Goal: Task Accomplishment & Management: Manage account settings

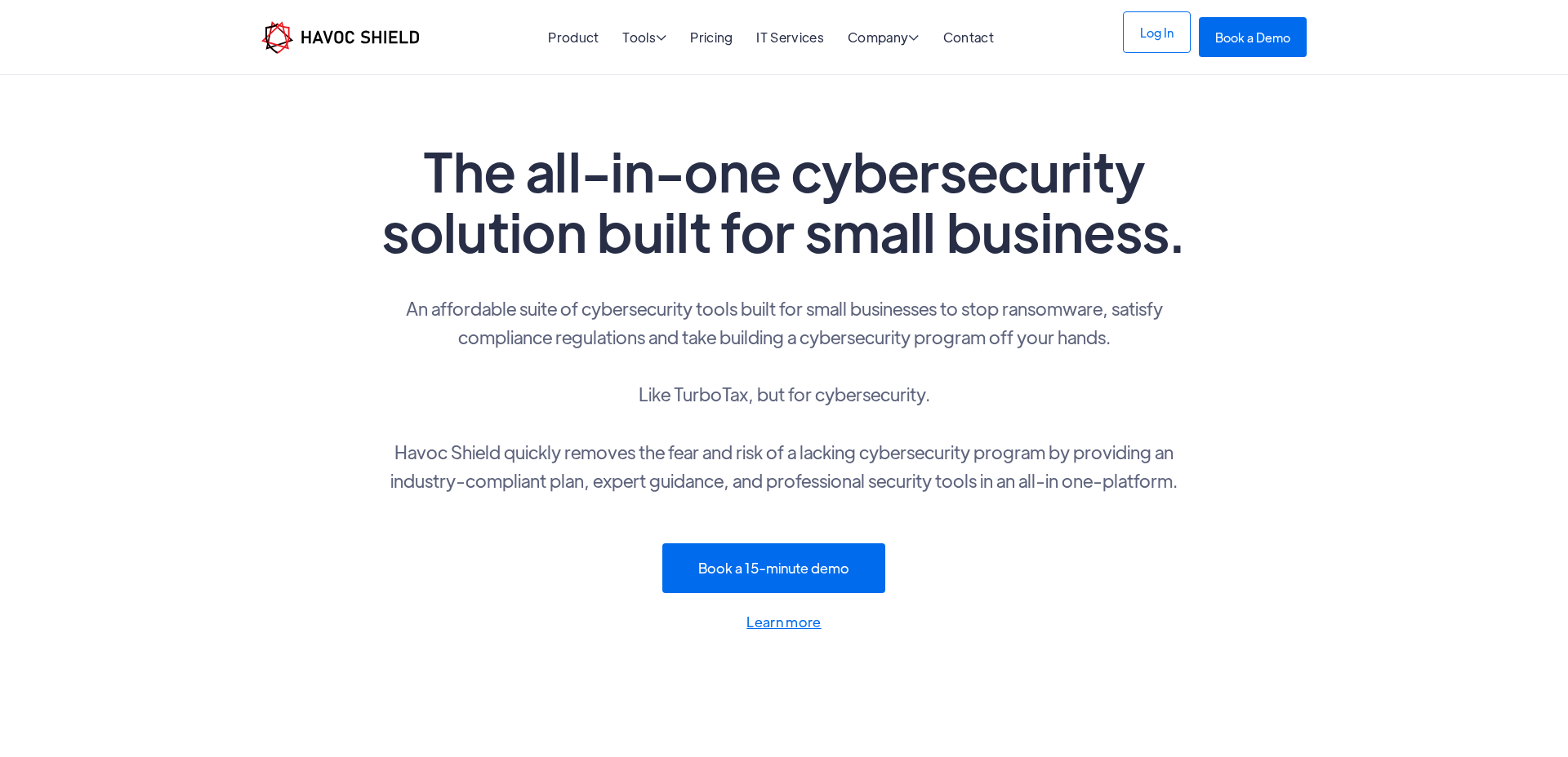
click at [1154, 34] on link "Log In" at bounding box center [1156, 32] width 68 height 42
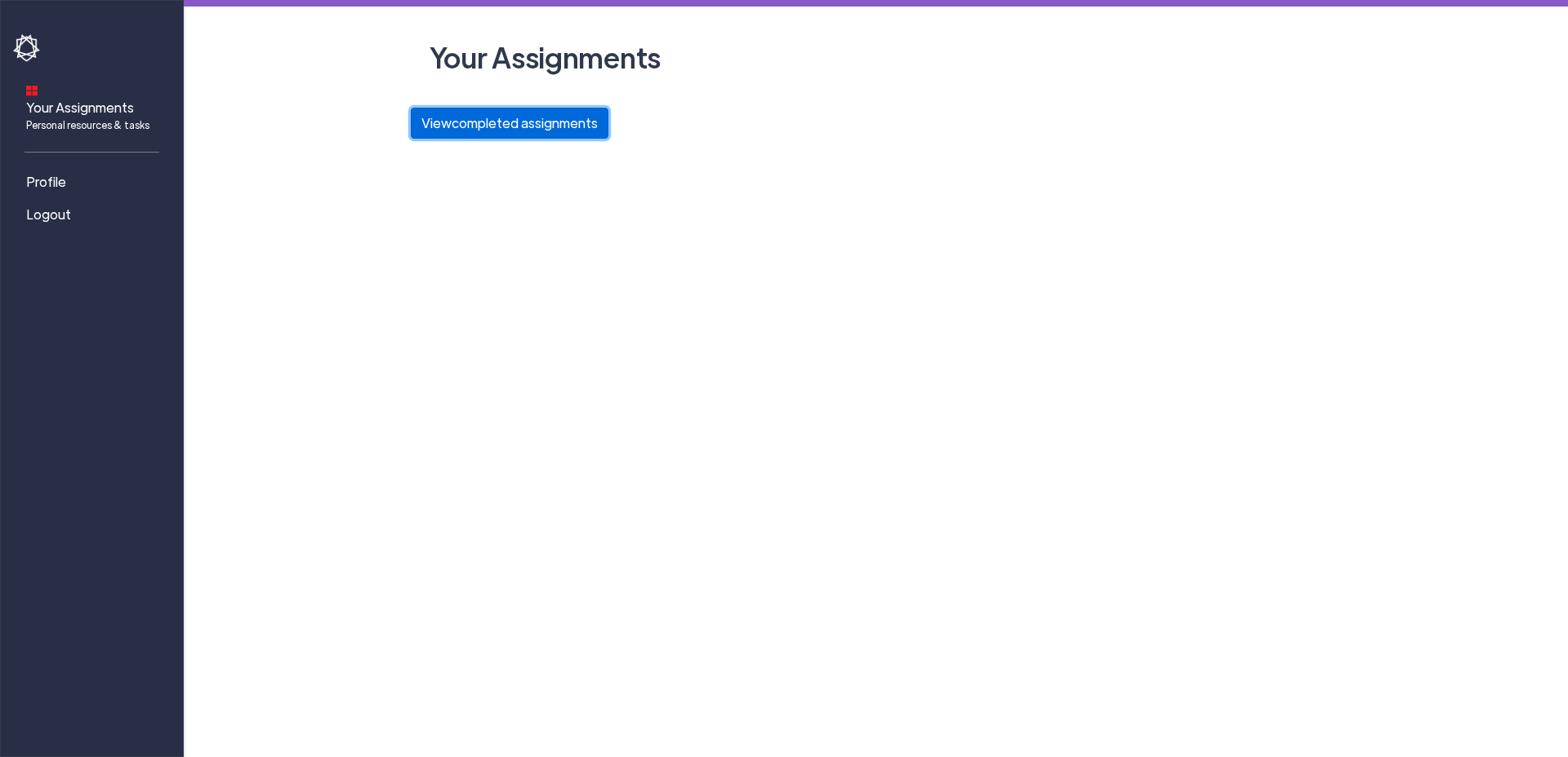
click at [505, 126] on button "View completed assignments" at bounding box center [509, 124] width 198 height 31
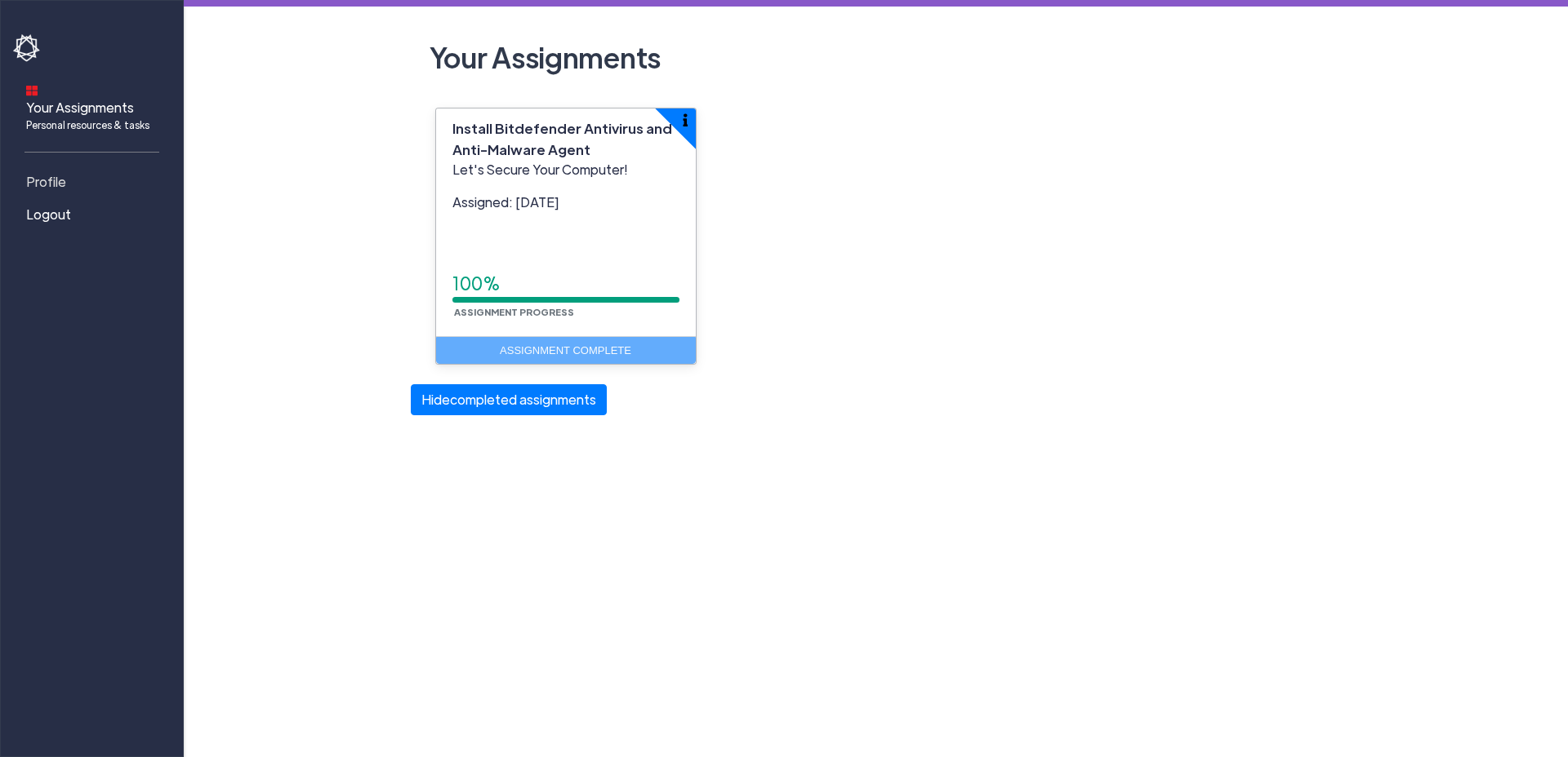
click at [74, 166] on link "Profile" at bounding box center [95, 182] width 163 height 33
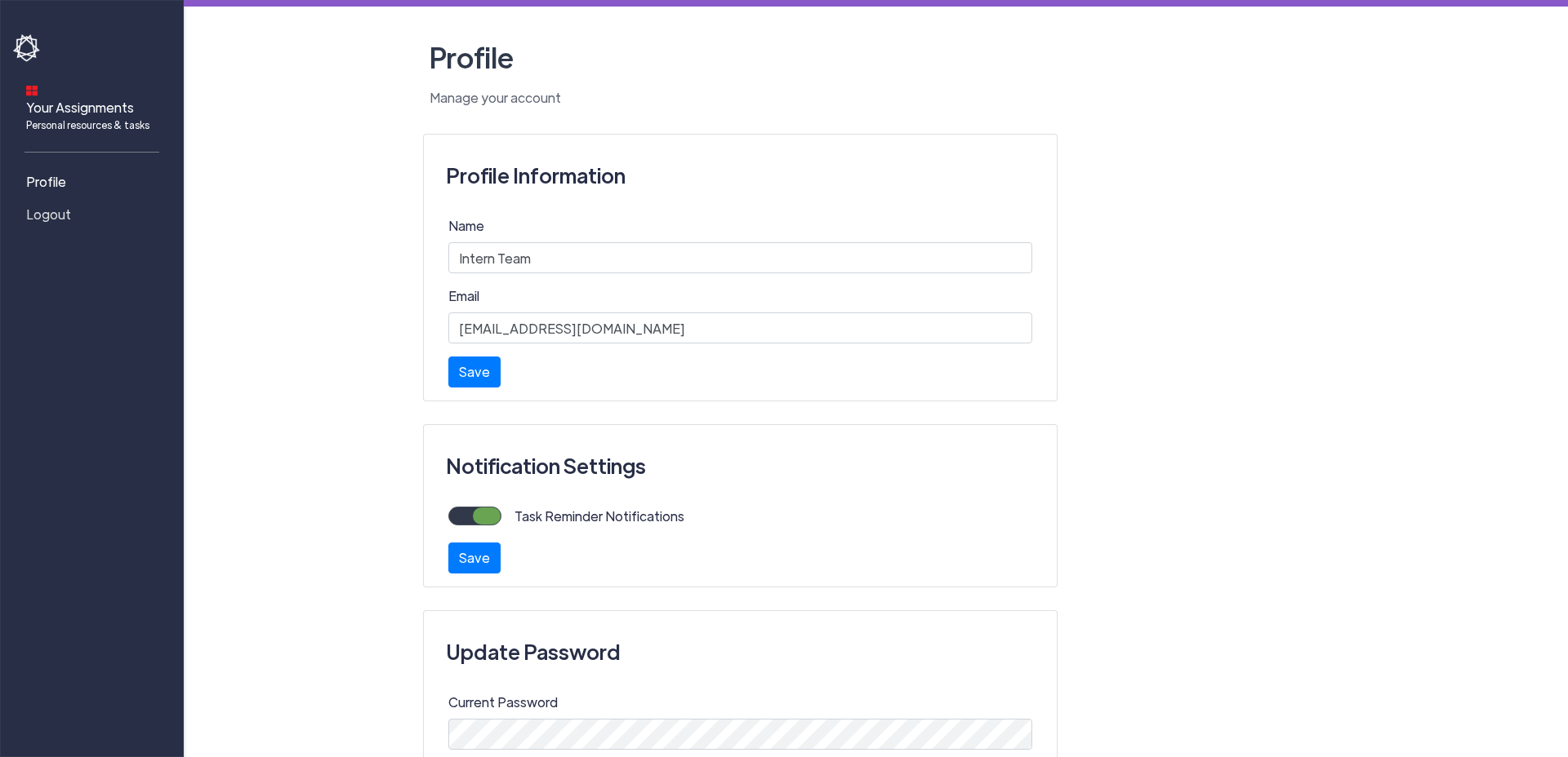
click at [61, 205] on span "Logout" at bounding box center [48, 214] width 44 height 19
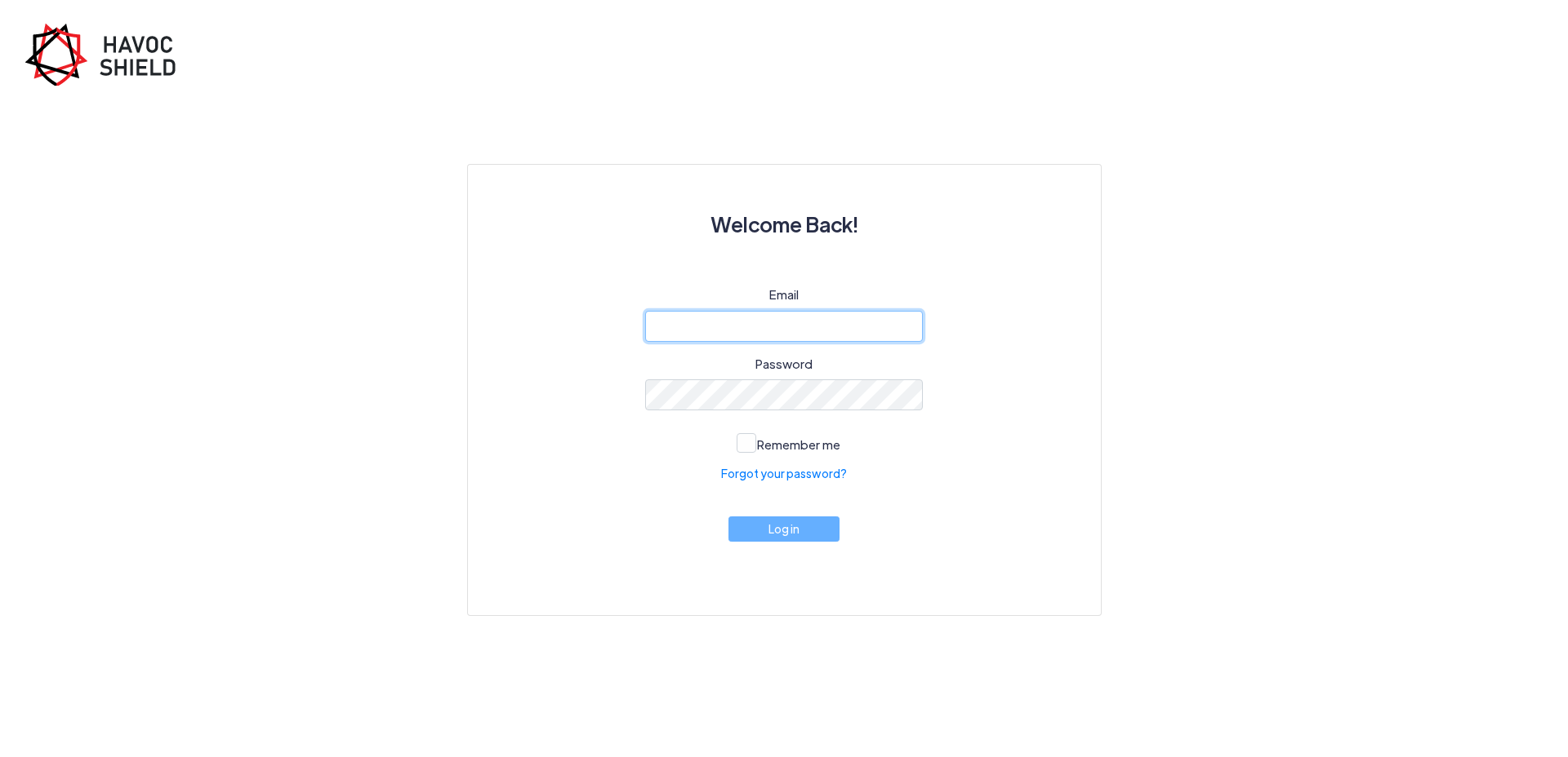
type input "cyber@ijk.international"
